Goal: Task Accomplishment & Management: Use online tool/utility

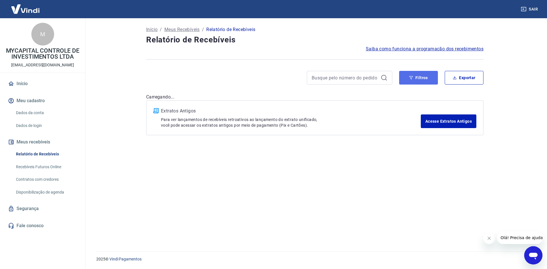
click at [426, 79] on button "Filtros" at bounding box center [418, 78] width 39 height 14
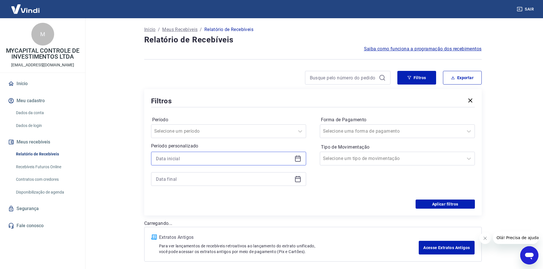
click at [201, 157] on input at bounding box center [224, 159] width 136 height 9
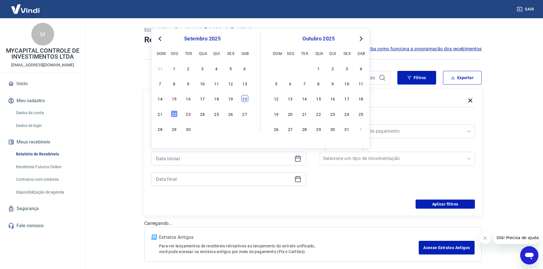
click at [245, 99] on div "20" at bounding box center [244, 98] width 7 height 7
type input "[DATE]"
click at [245, 99] on div "Filtros" at bounding box center [313, 101] width 324 height 10
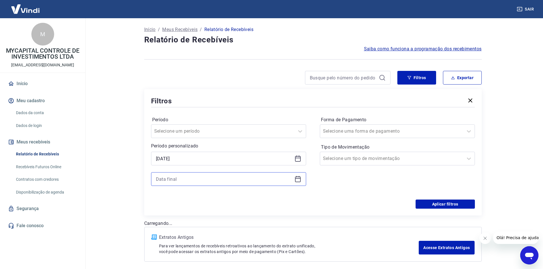
click at [218, 179] on input at bounding box center [224, 179] width 136 height 9
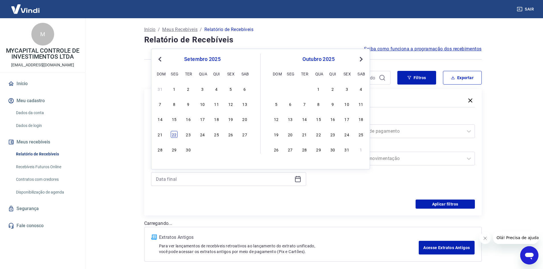
click at [173, 135] on div "22" at bounding box center [174, 134] width 7 height 7
type input "[DATE]"
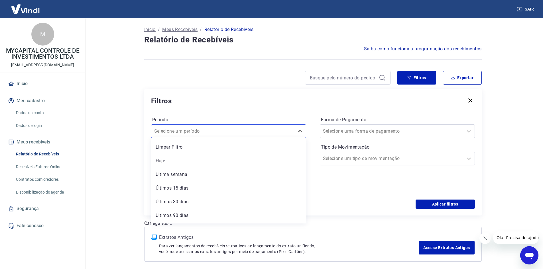
click at [173, 135] on div "Selecione um período" at bounding box center [222, 131] width 143 height 10
click at [401, 131] on div at bounding box center [391, 131] width 137 height 8
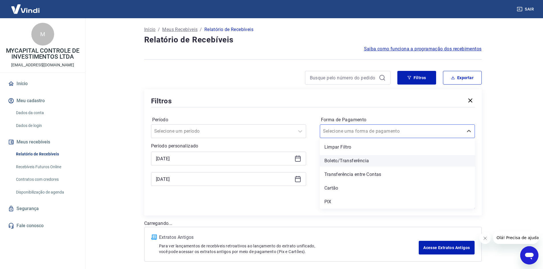
click at [335, 160] on div "Boleto/Transferência" at bounding box center [397, 160] width 155 height 11
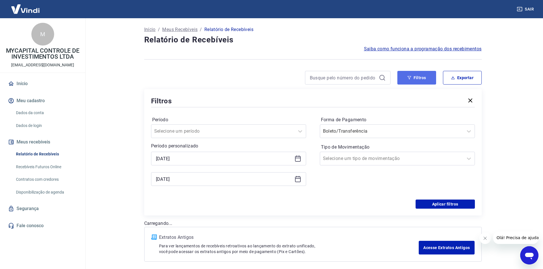
click at [423, 84] on button "Filtros" at bounding box center [416, 78] width 39 height 14
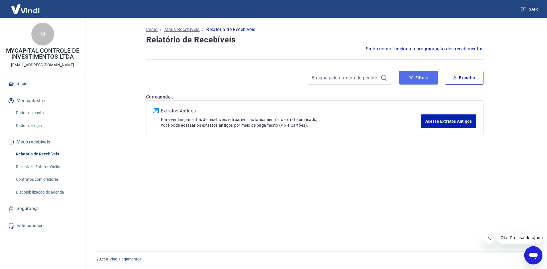
click at [425, 75] on button "Filtros" at bounding box center [418, 78] width 39 height 14
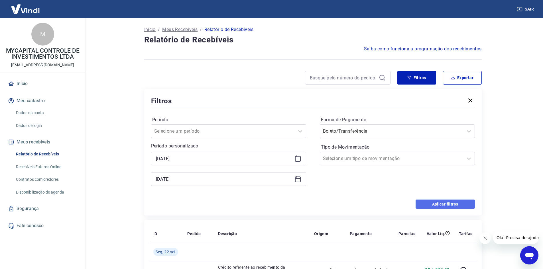
click at [444, 204] on button "Aplicar filtros" at bounding box center [445, 204] width 59 height 9
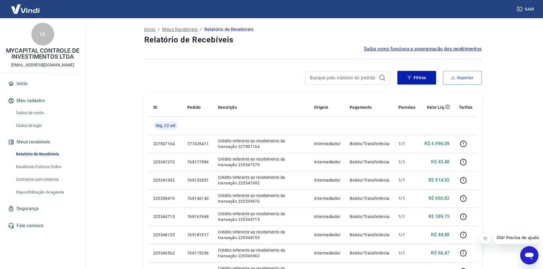
click at [469, 82] on button "Exportar" at bounding box center [462, 78] width 39 height 14
type input "[DATE]"
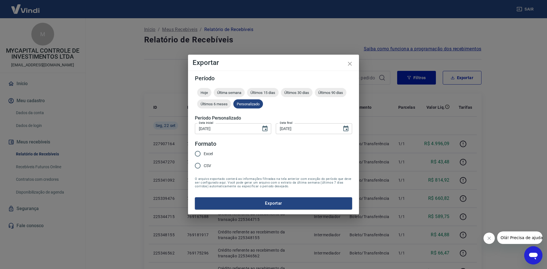
click at [214, 152] on div "Excel CSV" at bounding box center [206, 160] width 23 height 25
click at [202, 157] on input "Excel" at bounding box center [198, 154] width 12 height 12
radio input "true"
click at [278, 205] on button "Exportar" at bounding box center [273, 204] width 157 height 12
